Goal: Obtain resource: Download file/media

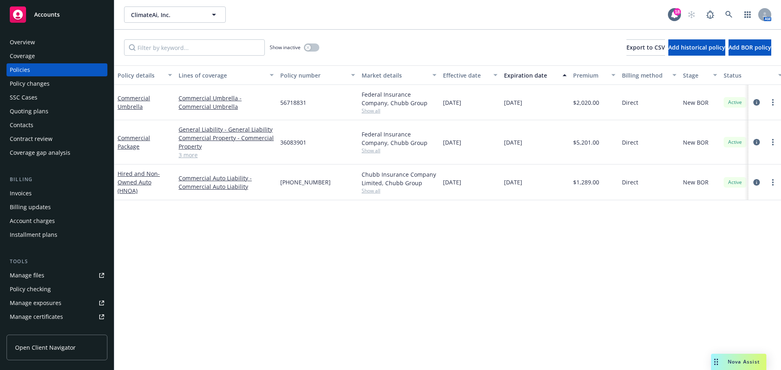
drag, startPoint x: 27, startPoint y: 111, endPoint x: 39, endPoint y: 111, distance: 12.2
click at [28, 111] on div "Quoting plans" at bounding box center [29, 111] width 39 height 13
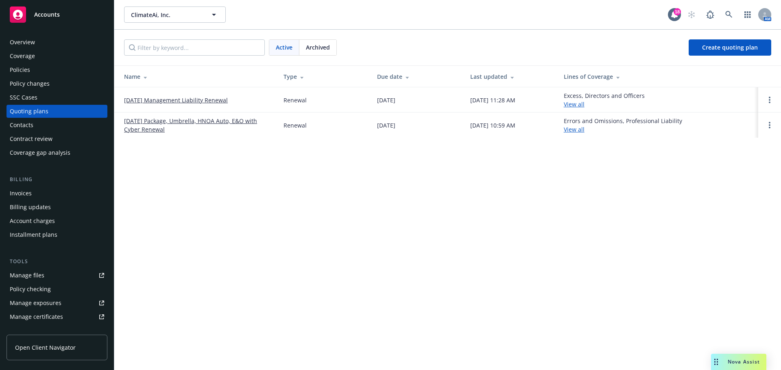
drag, startPoint x: 170, startPoint y: 121, endPoint x: 175, endPoint y: 123, distance: 6.0
click at [170, 121] on link "09/14/25 Package, Umbrella, HNOA Auto, E&O with Cyber Renewal" at bounding box center [197, 125] width 146 height 17
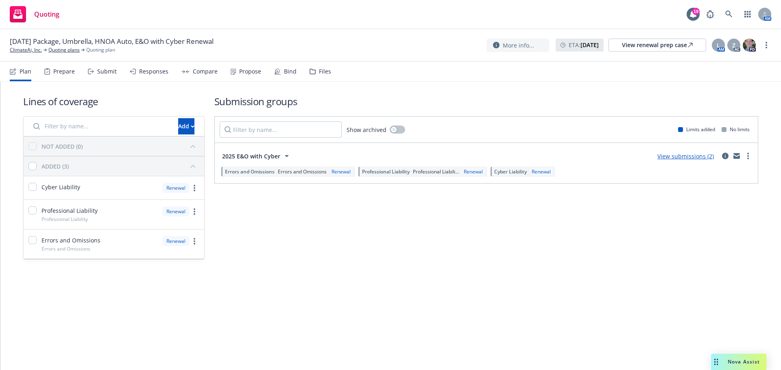
click at [242, 72] on div "Propose" at bounding box center [250, 71] width 22 height 7
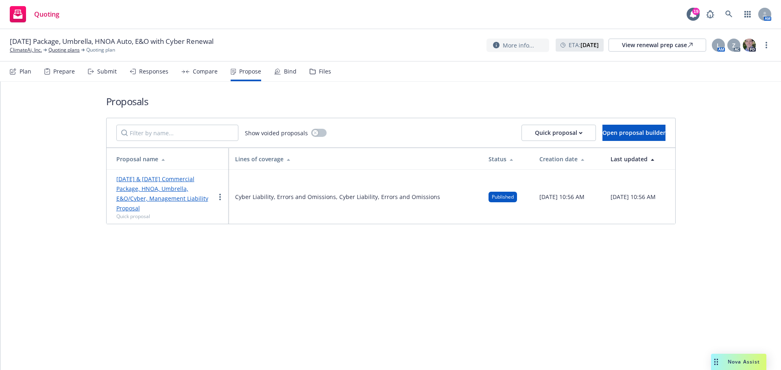
drag, startPoint x: 149, startPoint y: 194, endPoint x: 154, endPoint y: 194, distance: 4.5
click at [150, 194] on div "[DATE] & [DATE] Commercial Package, HNOA, Umbrella, E&O/Cyber, Management Liabi…" at bounding box center [165, 197] width 99 height 46
click at [177, 180] on link "[DATE] & [DATE] Commercial Package, HNOA, Umbrella, E&O/Cyber, Management Liabi…" at bounding box center [162, 193] width 92 height 37
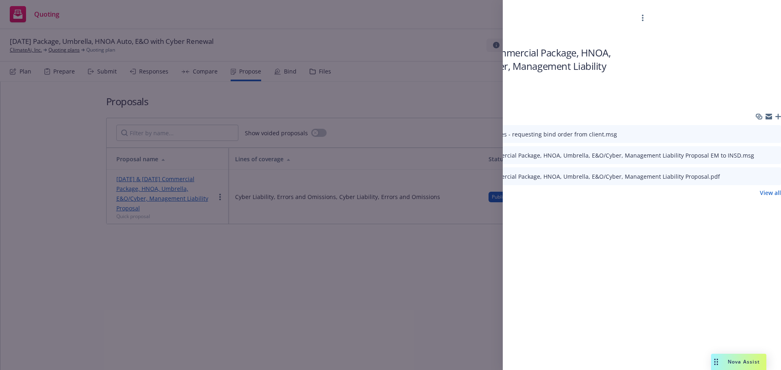
scroll to position [0, 130]
drag, startPoint x: 760, startPoint y: 176, endPoint x: 746, endPoint y: 179, distance: 14.4
click at [760, 177] on icon "download file" at bounding box center [759, 175] width 7 height 7
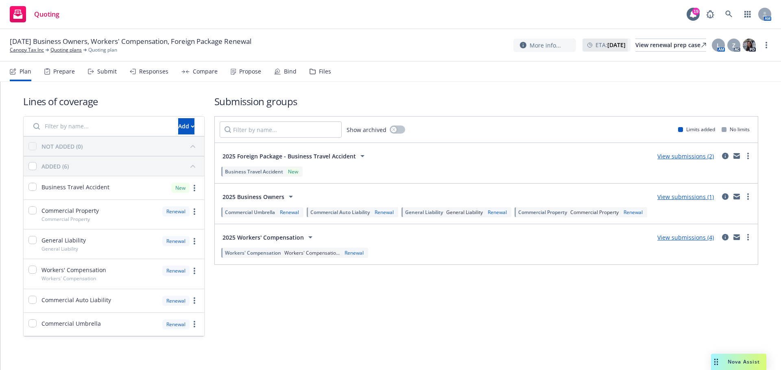
click at [97, 72] on div "Submit" at bounding box center [107, 71] width 20 height 7
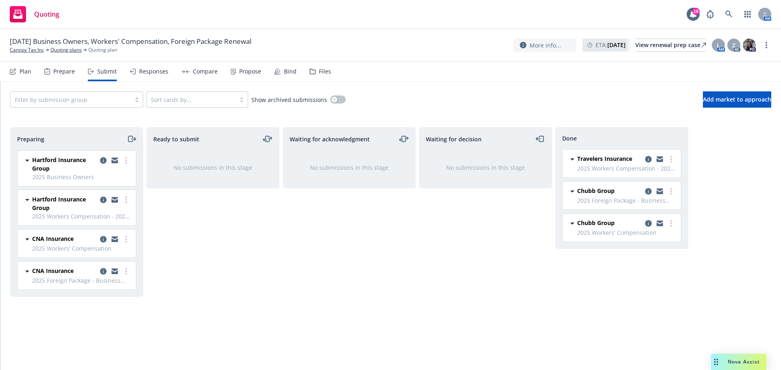
click at [645, 224] on icon "copy logging email" at bounding box center [648, 223] width 7 height 7
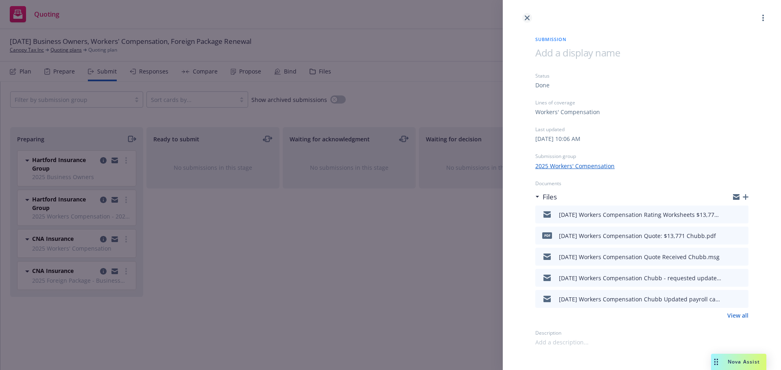
click at [526, 17] on icon "close" at bounding box center [527, 17] width 5 height 5
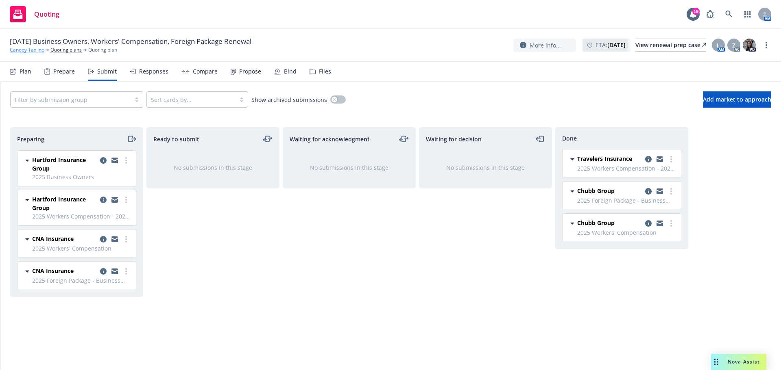
click at [28, 51] on link "Canopy Tax Inc" at bounding box center [27, 49] width 34 height 7
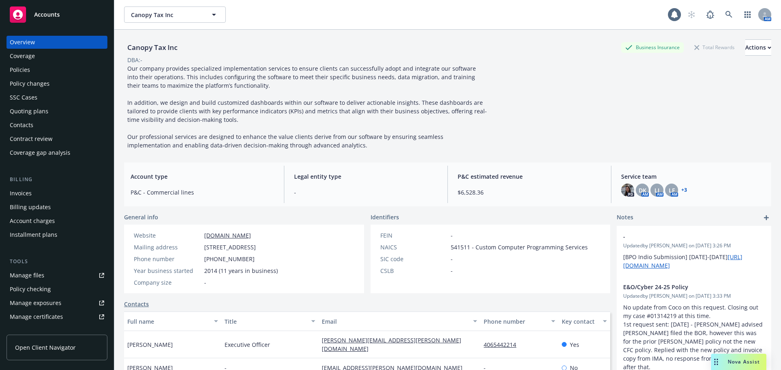
click at [26, 70] on div "Policies" at bounding box center [20, 69] width 20 height 13
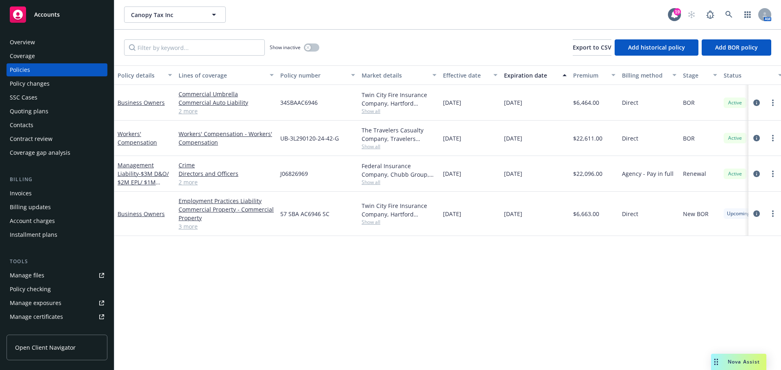
click at [37, 113] on div "Quoting plans" at bounding box center [29, 111] width 39 height 13
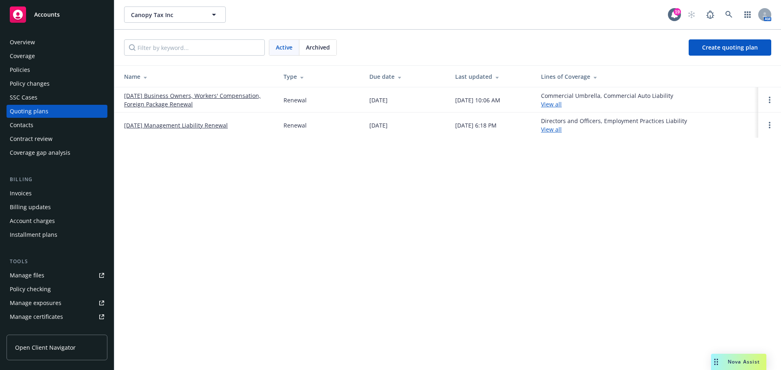
click at [168, 100] on link "[DATE] Business Owners, Workers' Compensation, Foreign Package Renewal" at bounding box center [197, 99] width 146 height 17
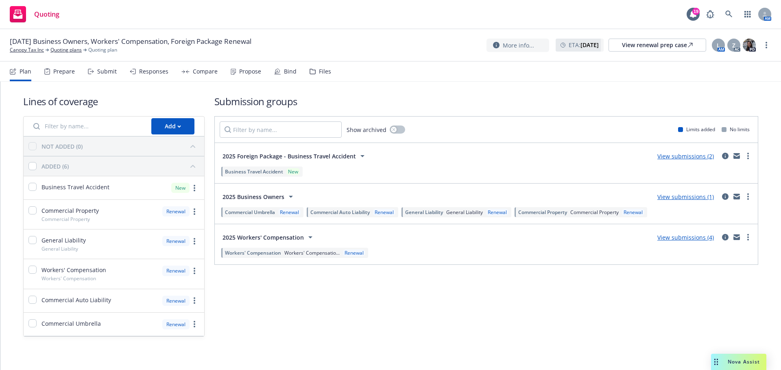
click at [107, 73] on div "Submit" at bounding box center [107, 71] width 20 height 7
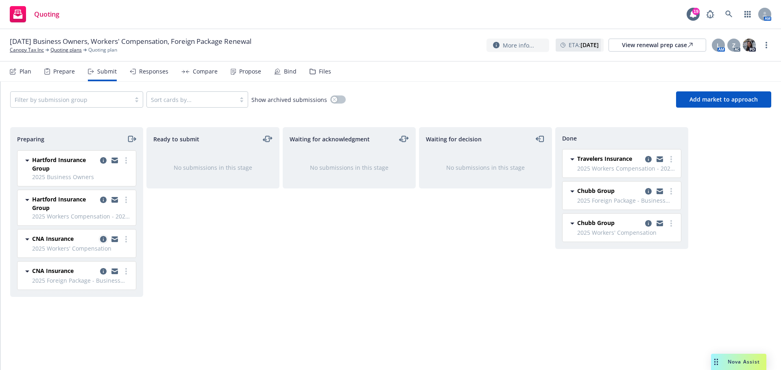
click at [107, 237] on link "copy logging email" at bounding box center [103, 240] width 10 height 10
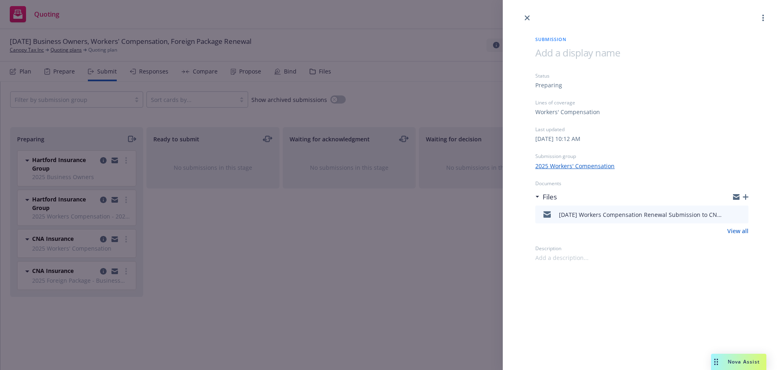
click at [745, 213] on div "9/20/2025 Workers Compensation Renewal Submission to CNA.msg" at bounding box center [641, 215] width 213 height 18
drag, startPoint x: 729, startPoint y: 214, endPoint x: 700, endPoint y: 212, distance: 28.9
click at [728, 214] on icon "download file" at bounding box center [727, 213] width 5 height 5
click at [525, 18] on icon "close" at bounding box center [527, 17] width 5 height 5
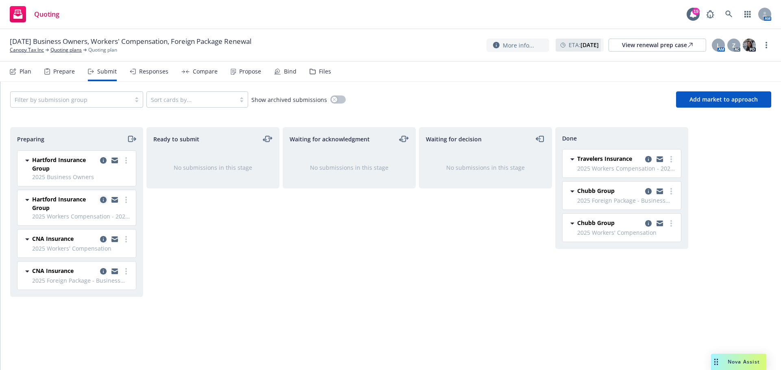
click at [103, 198] on icon "copy logging email" at bounding box center [103, 200] width 7 height 7
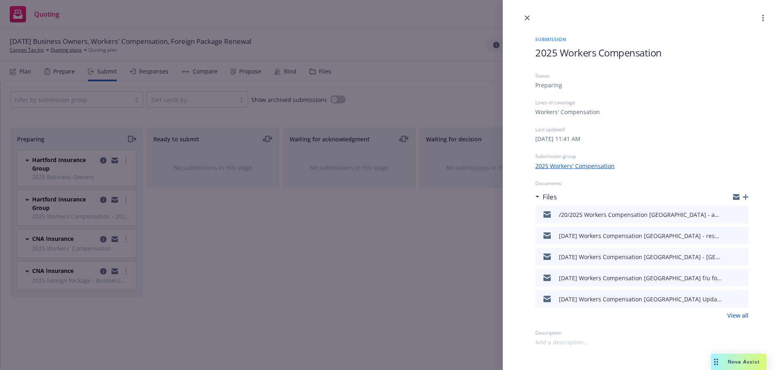
click at [728, 213] on icon "download file" at bounding box center [727, 214] width 7 height 7
click at [526, 16] on icon "close" at bounding box center [527, 17] width 5 height 5
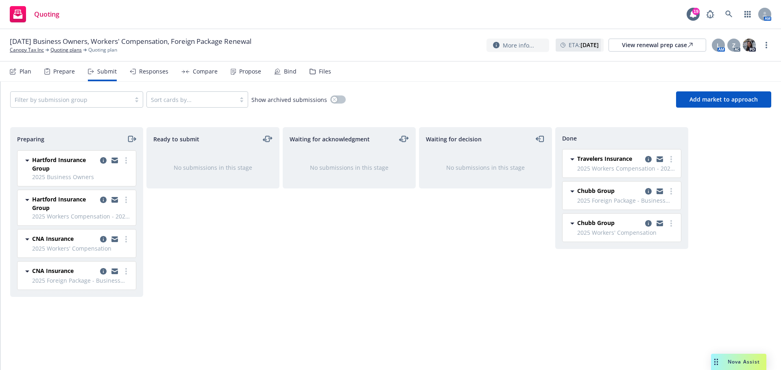
click at [319, 70] on div "Files" at bounding box center [325, 71] width 12 height 7
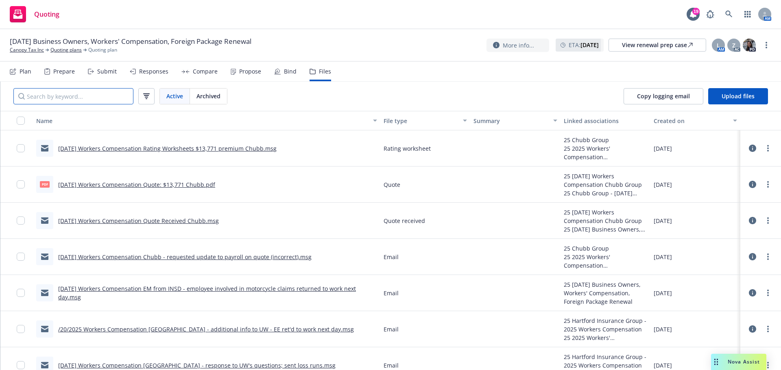
click at [70, 102] on input "Search by keyword..." at bounding box center [73, 96] width 120 height 16
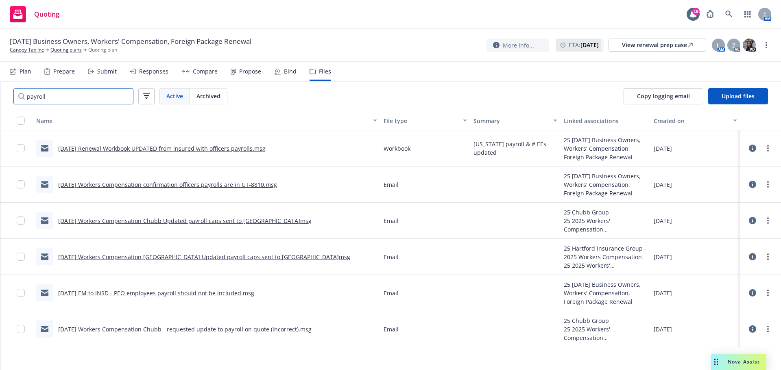
type input "payroll"
click at [175, 149] on link "[DATE] Renewal Workbook UPDATED from insured with officers payrolls.msg" at bounding box center [161, 149] width 207 height 8
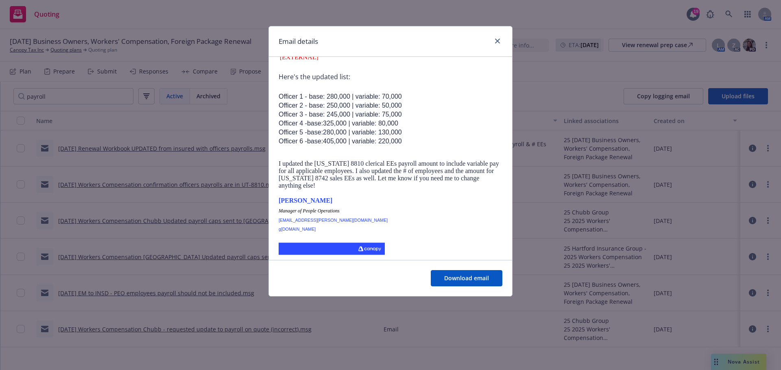
scroll to position [244, 0]
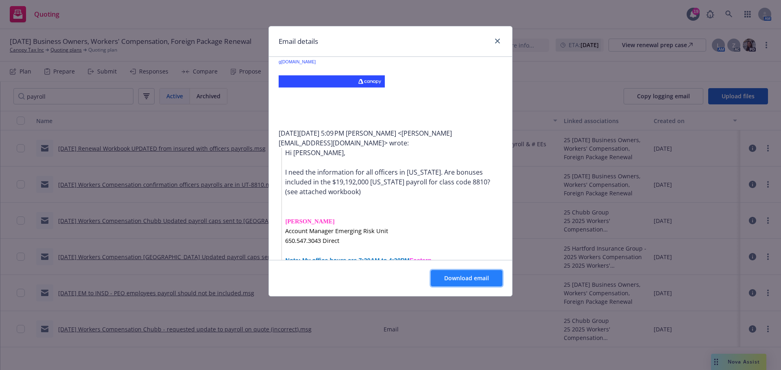
click at [457, 279] on span "Download email" at bounding box center [466, 278] width 45 height 8
click at [458, 277] on span "Download email" at bounding box center [466, 278] width 45 height 8
drag, startPoint x: 499, startPoint y: 40, endPoint x: 458, endPoint y: 44, distance: 41.7
click at [499, 40] on icon "close" at bounding box center [497, 41] width 5 height 5
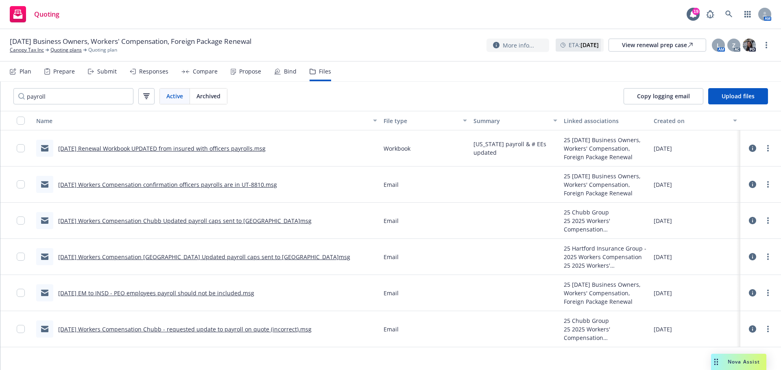
click at [185, 220] on link "[DATE] Workers Compensation Chubb Updated payroll caps sent to [GEOGRAPHIC_DATA…" at bounding box center [184, 221] width 253 height 8
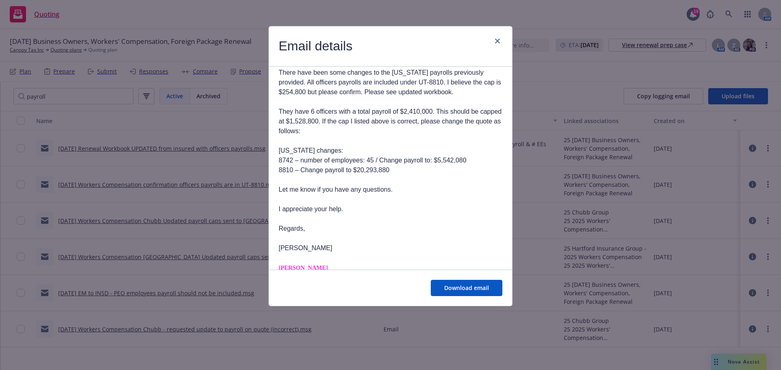
scroll to position [122, 0]
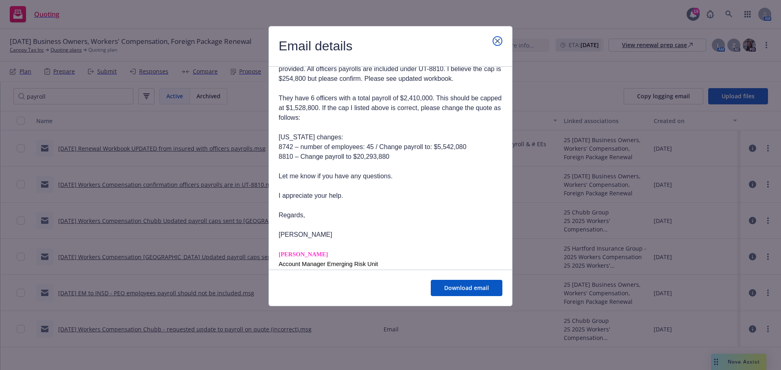
drag, startPoint x: 499, startPoint y: 39, endPoint x: 487, endPoint y: 36, distance: 12.5
click at [499, 39] on icon "close" at bounding box center [497, 41] width 5 height 5
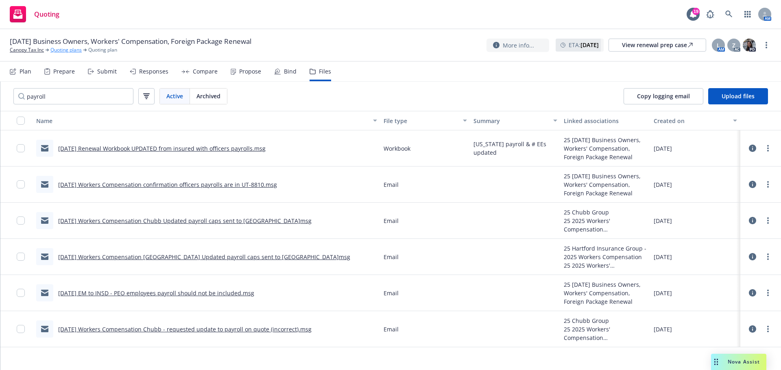
click at [64, 50] on link "Quoting plans" at bounding box center [65, 49] width 31 height 7
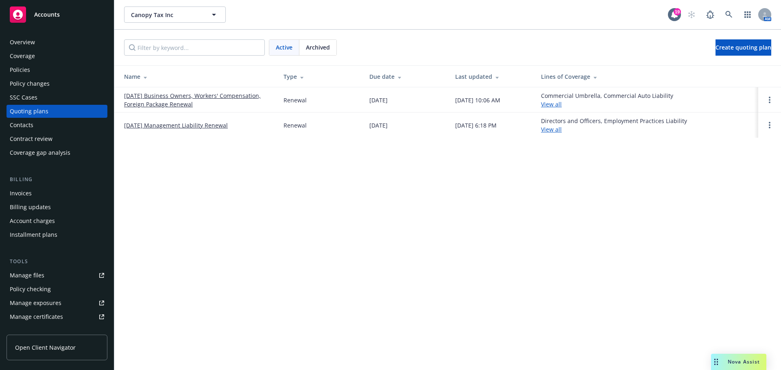
drag, startPoint x: 147, startPoint y: 103, endPoint x: 142, endPoint y: 115, distance: 13.5
click at [147, 103] on link "[DATE] Business Owners, Workers' Compensation, Foreign Package Renewal" at bounding box center [197, 99] width 146 height 17
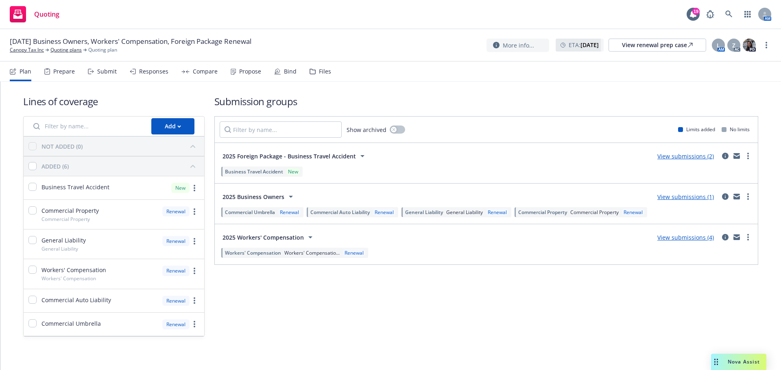
click at [104, 73] on div "Submit" at bounding box center [107, 71] width 20 height 7
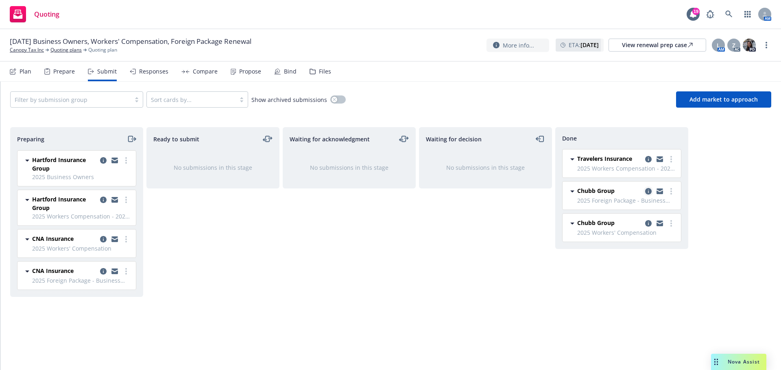
click at [650, 191] on icon "copy logging email" at bounding box center [648, 191] width 7 height 7
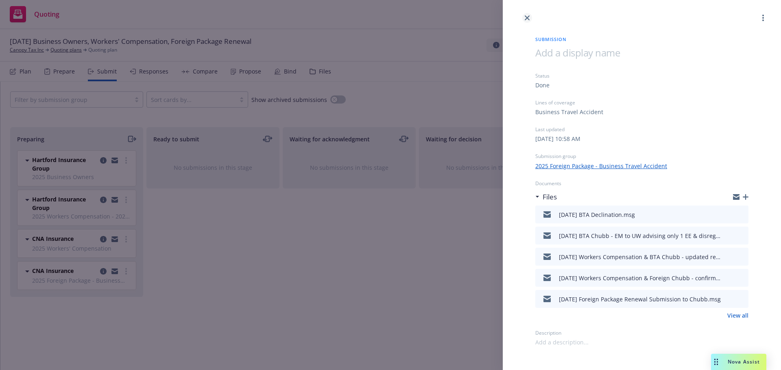
click at [527, 15] on icon "close" at bounding box center [527, 17] width 5 height 5
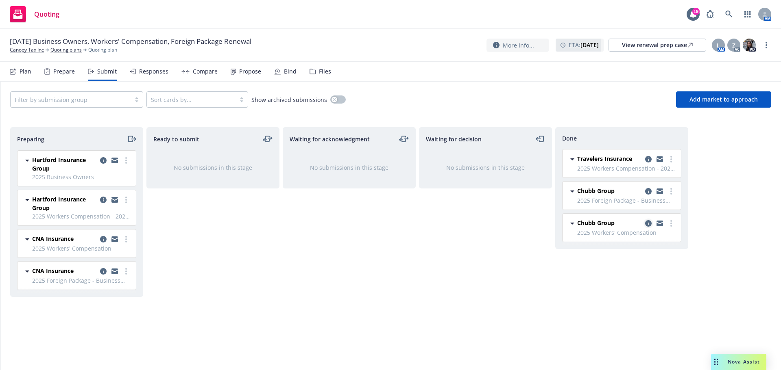
click at [647, 224] on icon "copy logging email" at bounding box center [648, 223] width 7 height 7
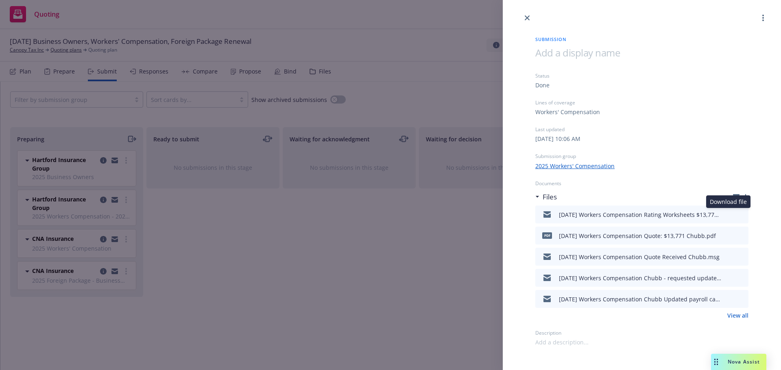
click at [730, 215] on icon "download file" at bounding box center [727, 214] width 7 height 7
click at [532, 16] on div at bounding box center [642, 11] width 278 height 23
click at [527, 17] on icon "close" at bounding box center [527, 17] width 5 height 5
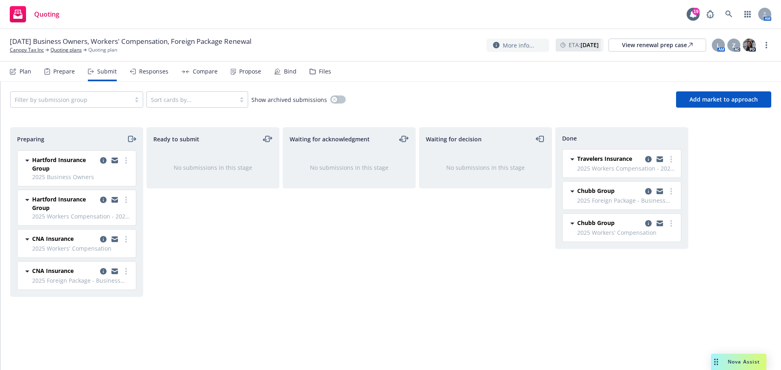
drag, startPoint x: 310, startPoint y: 72, endPoint x: 266, endPoint y: 90, distance: 48.5
click at [311, 72] on icon at bounding box center [312, 72] width 6 height 6
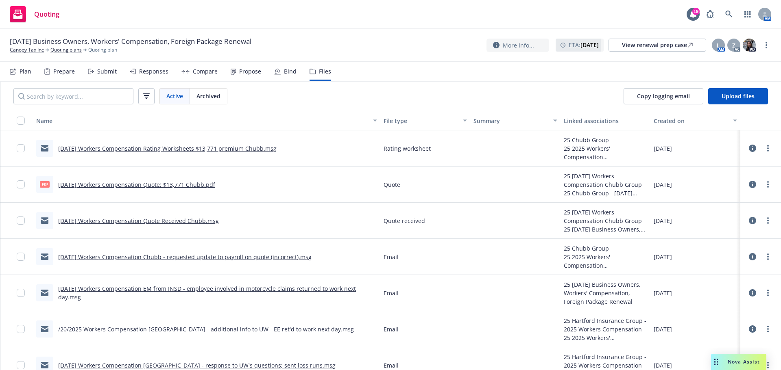
click at [197, 258] on link "9/20/2025 Workers Compensation Chubb - requested update to payroll on quote (in…" at bounding box center [184, 257] width 253 height 8
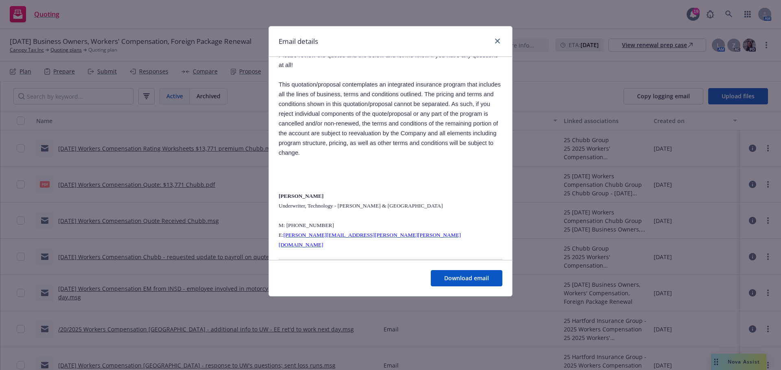
scroll to position [647, 0]
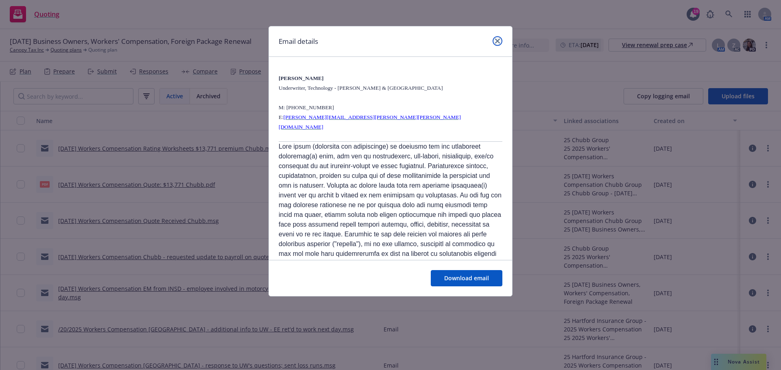
click at [498, 40] on icon "close" at bounding box center [497, 41] width 5 height 5
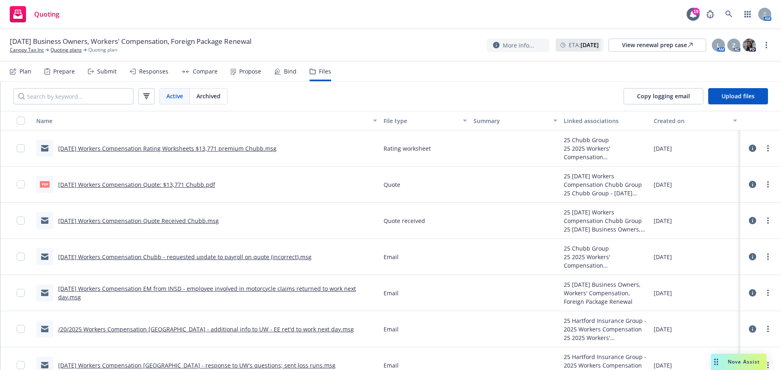
click at [198, 258] on link "9/20/2025 Workers Compensation Chubb - requested update to payroll on quote (in…" at bounding box center [184, 257] width 253 height 8
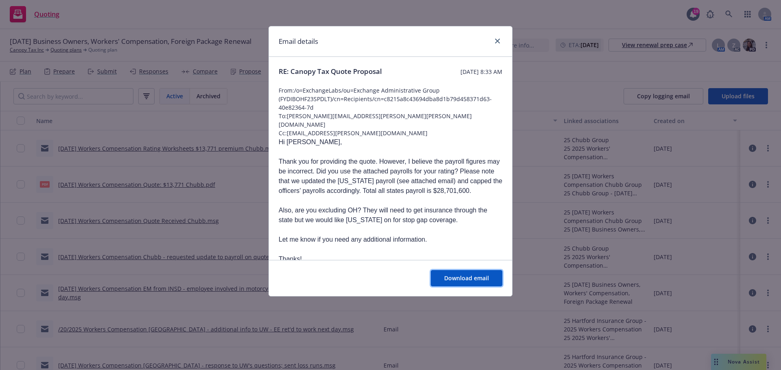
drag, startPoint x: 444, startPoint y: 276, endPoint x: 432, endPoint y: 263, distance: 17.3
click at [444, 273] on button "Download email" at bounding box center [467, 278] width 72 height 16
drag, startPoint x: 495, startPoint y: 38, endPoint x: 398, endPoint y: 100, distance: 115.2
click at [495, 37] on link "close" at bounding box center [497, 41] width 10 height 10
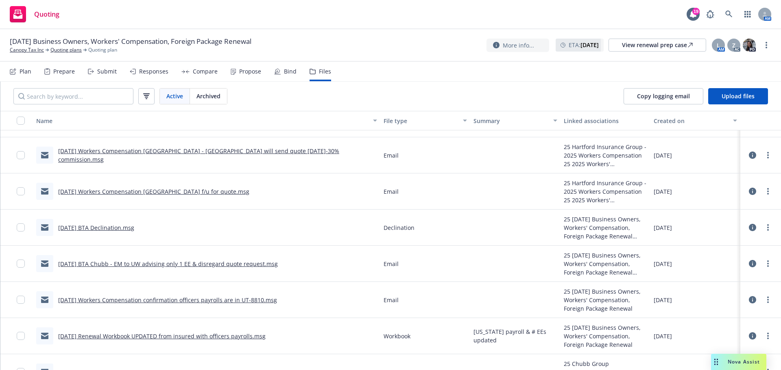
scroll to position [285, 0]
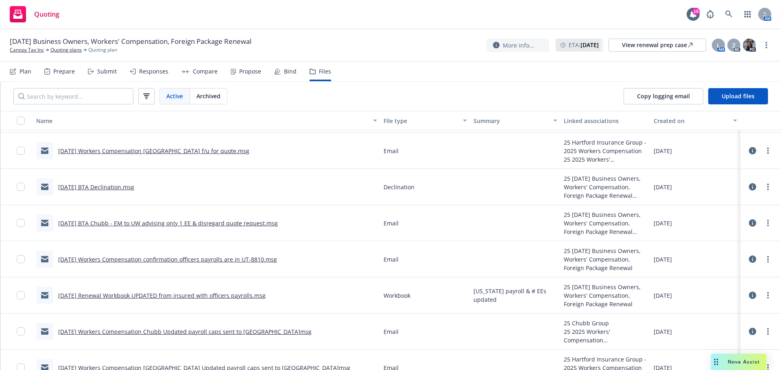
click at [152, 299] on link "9/20/2025 Renewal Workbook UPDATED from insured with officers payrolls.msg" at bounding box center [161, 296] width 207 height 8
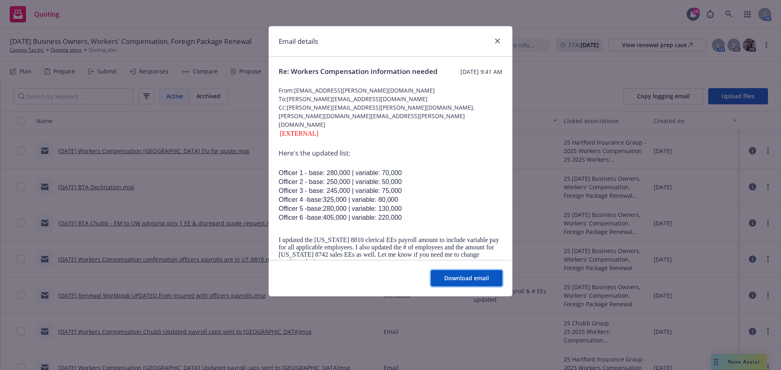
drag, startPoint x: 472, startPoint y: 281, endPoint x: 430, endPoint y: 265, distance: 45.0
click at [472, 281] on span "Download email" at bounding box center [466, 278] width 45 height 8
click at [499, 39] on icon "close" at bounding box center [497, 41] width 5 height 5
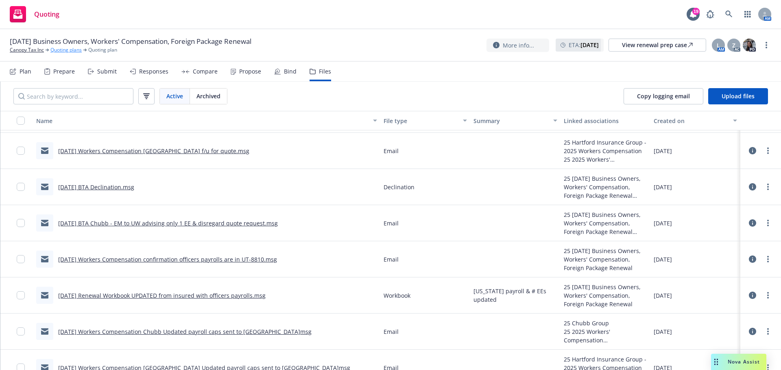
click at [61, 51] on link "Quoting plans" at bounding box center [65, 49] width 31 height 7
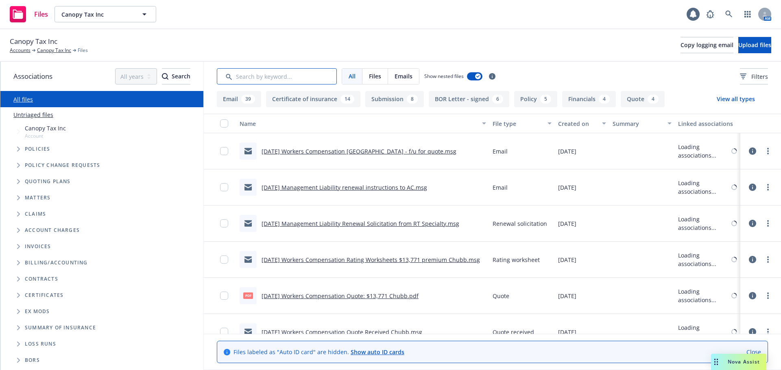
click at [247, 75] on input "Search by keyword..." at bounding box center [277, 76] width 120 height 16
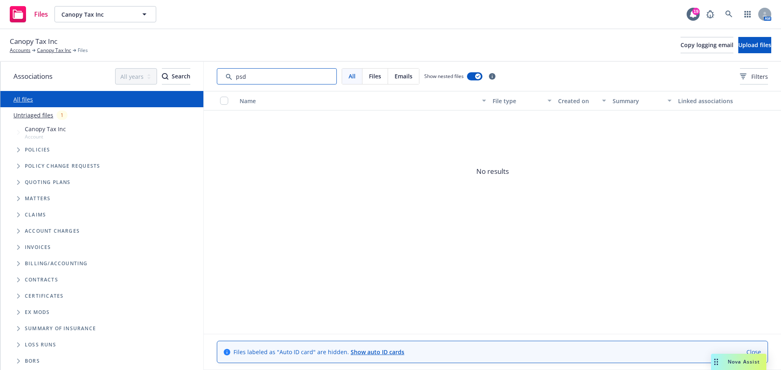
drag, startPoint x: 244, startPoint y: 76, endPoint x: 193, endPoint y: 78, distance: 50.9
click at [193, 78] on div "Associations All years 2027 2026 2025 2024 2023 2022 2021 2020 2019 2018 2017 2…" at bounding box center [390, 216] width 780 height 309
type input "draft"
click at [61, 48] on link "Canopy Tax Inc" at bounding box center [54, 50] width 34 height 7
